Goal: Browse casually: Explore the website without a specific task or goal

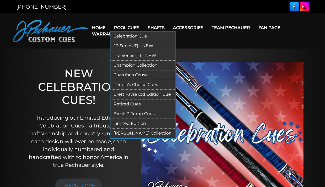
click at [133, 109] on link "Break & Jump Cues" at bounding box center [142, 114] width 65 height 10
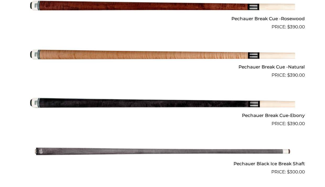
scroll to position [298, 0]
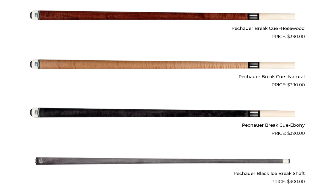
click at [233, 65] on img at bounding box center [162, 64] width 265 height 44
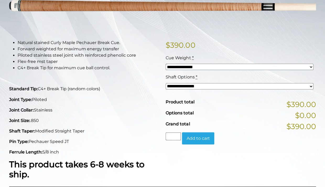
scroll to position [99, 0]
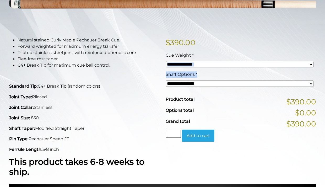
drag, startPoint x: 325, startPoint y: 74, endPoint x: 319, endPoint y: 60, distance: 15.6
click at [319, 60] on div "**********" at bounding box center [162, 127] width 325 height 318
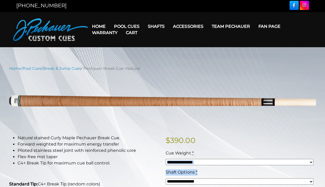
scroll to position [0, 0]
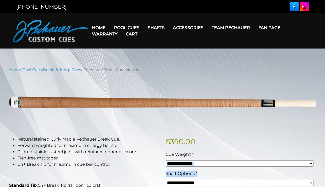
click at [234, 27] on link "Team Pechauer" at bounding box center [230, 27] width 47 height 13
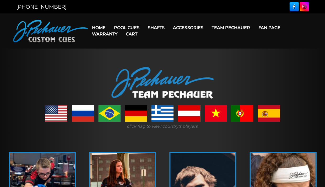
click at [267, 115] on link at bounding box center [269, 113] width 22 height 17
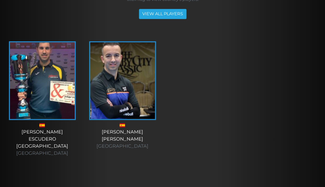
scroll to position [114, 0]
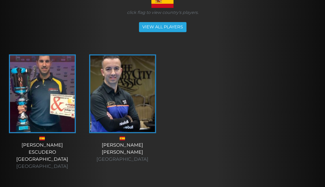
click at [121, 106] on img at bounding box center [122, 93] width 65 height 77
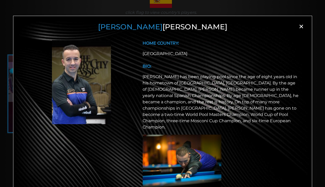
click at [299, 25] on span "×" at bounding box center [301, 27] width 8 height 8
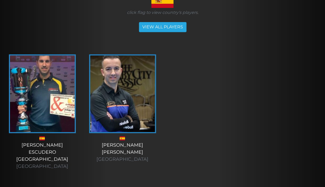
click at [37, 120] on img at bounding box center [42, 93] width 65 height 77
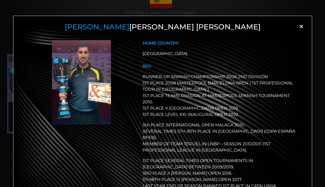
click at [300, 27] on span "×" at bounding box center [301, 27] width 8 height 8
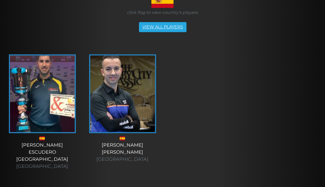
click at [144, 28] on link "VIEW ALL PLAYERS" at bounding box center [162, 27] width 47 height 10
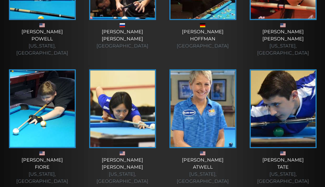
scroll to position [474, 0]
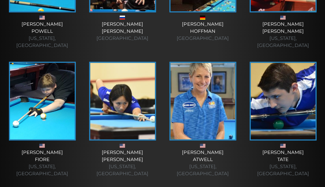
drag, startPoint x: 323, startPoint y: 49, endPoint x: 322, endPoint y: 56, distance: 6.9
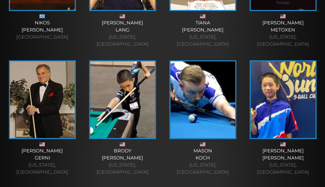
scroll to position [745, 0]
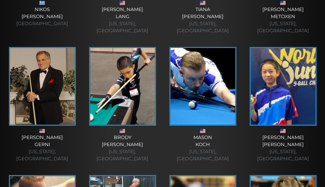
click at [41, 52] on img at bounding box center [42, 86] width 65 height 77
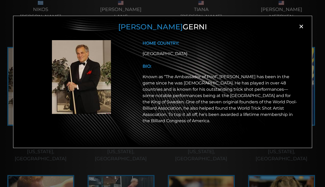
click at [301, 26] on span "×" at bounding box center [301, 27] width 8 height 8
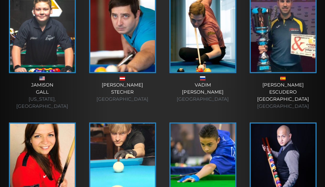
scroll to position [1296, 0]
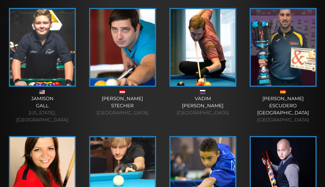
click at [294, 137] on img at bounding box center [283, 175] width 65 height 77
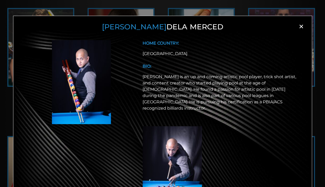
click at [299, 28] on span "×" at bounding box center [301, 27] width 8 height 8
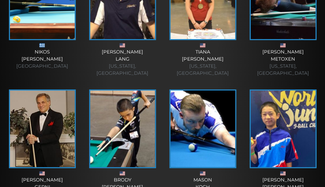
scroll to position [699, 0]
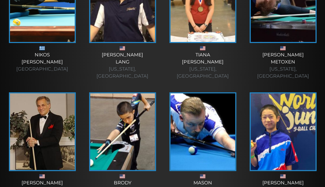
click at [140, 93] on img at bounding box center [122, 131] width 65 height 77
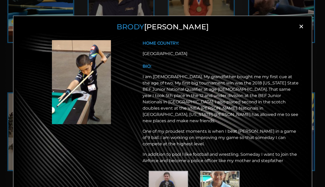
click at [299, 26] on span "×" at bounding box center [301, 27] width 8 height 8
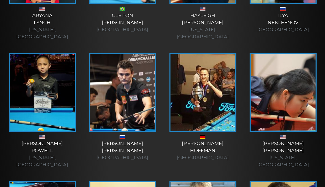
scroll to position [350, 0]
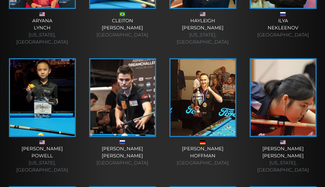
click at [196, 97] on img at bounding box center [202, 97] width 65 height 77
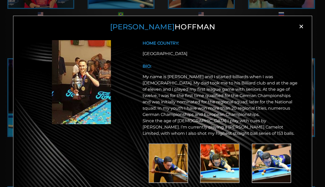
click at [299, 25] on span "×" at bounding box center [301, 27] width 8 height 8
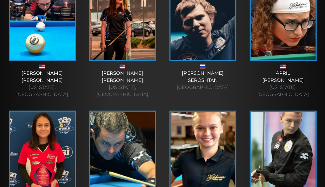
scroll to position [0, 0]
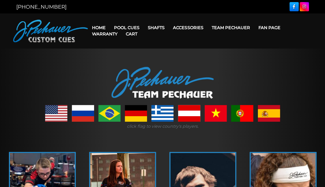
click at [227, 26] on link "Team Pechauer" at bounding box center [230, 27] width 47 height 13
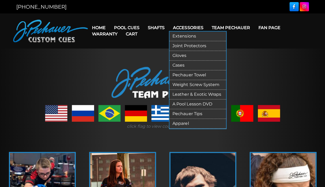
click at [185, 121] on link "Apparel" at bounding box center [197, 124] width 57 height 10
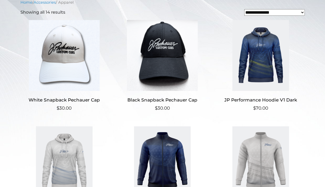
scroll to position [131, 0]
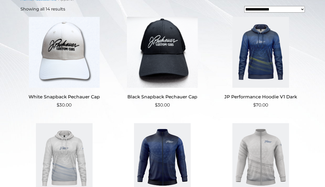
drag, startPoint x: 324, startPoint y: 54, endPoint x: 323, endPoint y: 71, distance: 17.3
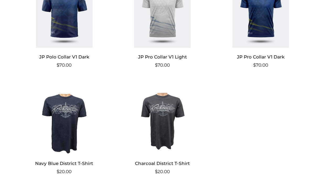
scroll to position [489, 0]
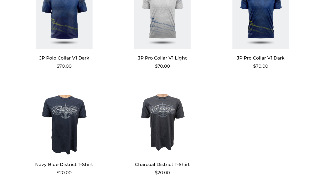
click at [167, 116] on img at bounding box center [162, 119] width 87 height 71
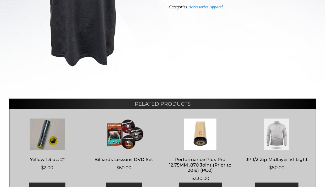
scroll to position [206, 0]
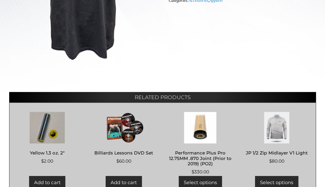
click at [42, 130] on img at bounding box center [47, 127] width 65 height 31
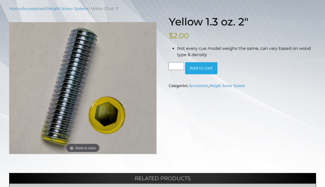
scroll to position [58, 0]
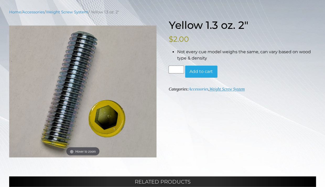
click at [229, 88] on link "Weight Screw System" at bounding box center [226, 89] width 35 height 4
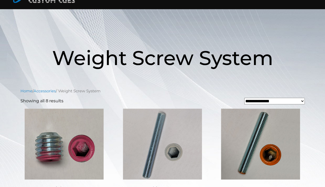
scroll to position [35, 0]
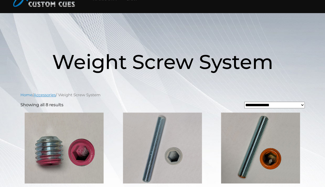
click at [49, 93] on link "Accessories" at bounding box center [45, 95] width 22 height 5
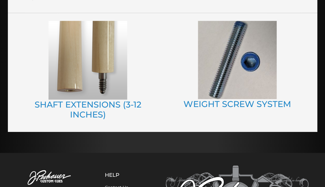
scroll to position [607, 0]
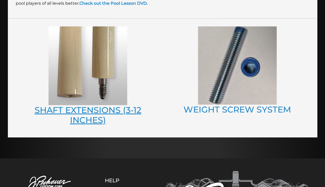
click at [104, 107] on link "SHAFT EXTENSIONS (3-12 INCHES)" at bounding box center [88, 115] width 107 height 20
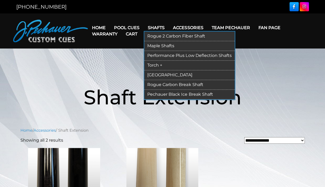
click at [175, 93] on link "Pechauer Black Ice Break Shaft" at bounding box center [189, 95] width 90 height 10
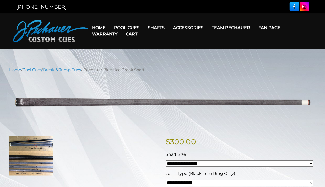
drag, startPoint x: 87, startPoint y: 69, endPoint x: 150, endPoint y: 69, distance: 62.4
click at [150, 69] on nav "Home / Pool Cues / Break & Jump Cues / Pechauer Black Ice Break Shaft" at bounding box center [162, 70] width 307 height 6
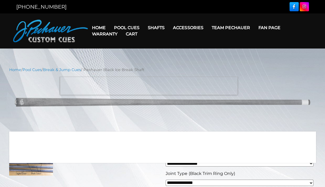
copy nav "Pechauer Black Ice Break Shaft"
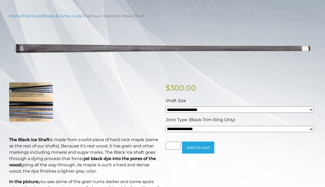
scroll to position [52, 0]
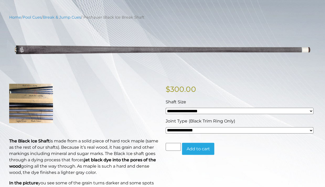
click at [32, 108] on img at bounding box center [31, 103] width 44 height 39
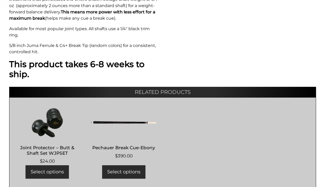
scroll to position [290, 0]
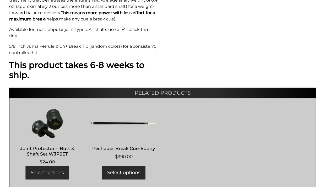
click at [115, 117] on img at bounding box center [123, 123] width 65 height 31
